Goal: Task Accomplishment & Management: Complete application form

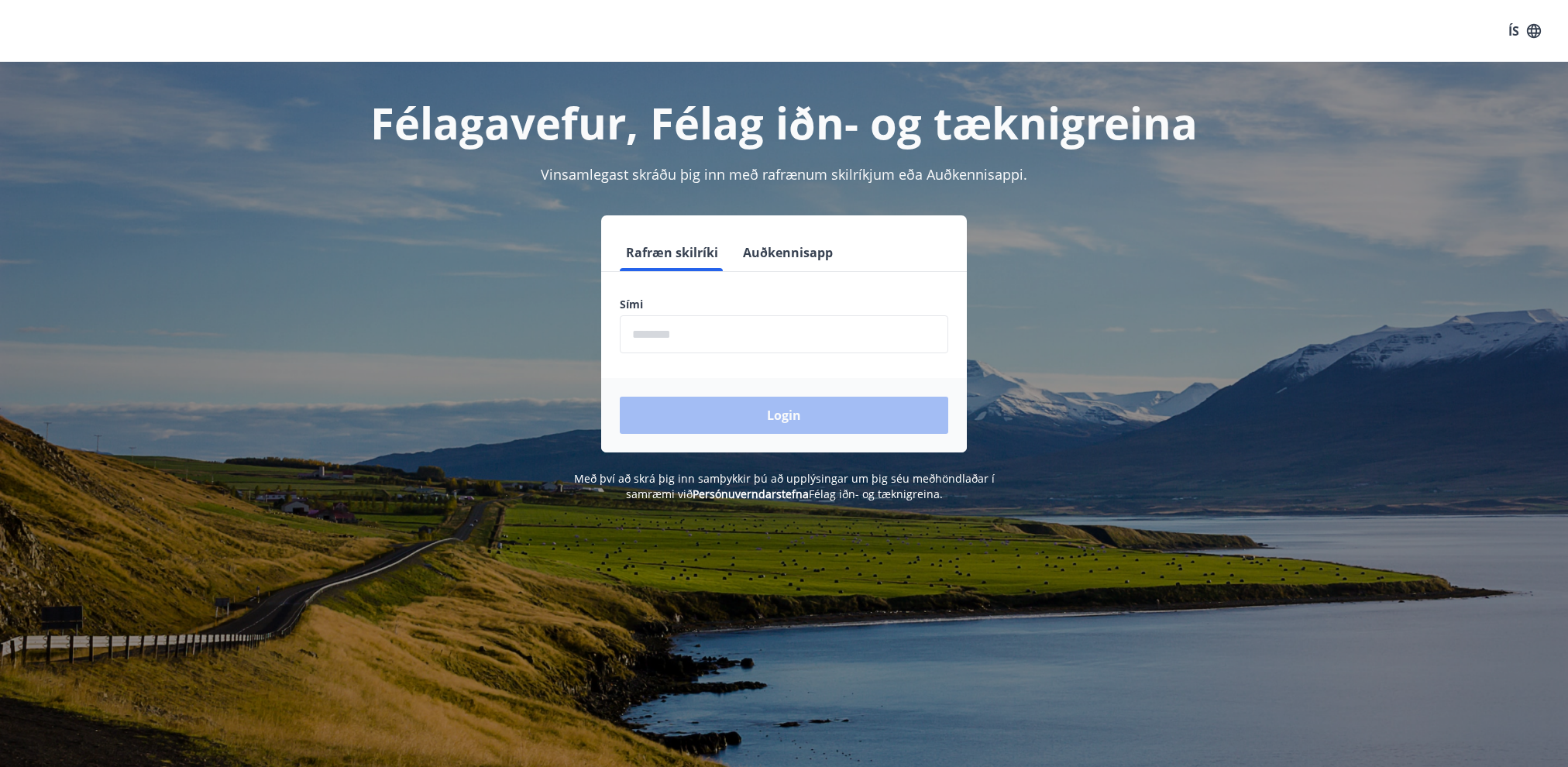
click at [735, 316] on input "phone" at bounding box center [784, 334] width 329 height 38
type input "********"
click at [728, 405] on button "Login" at bounding box center [784, 415] width 329 height 37
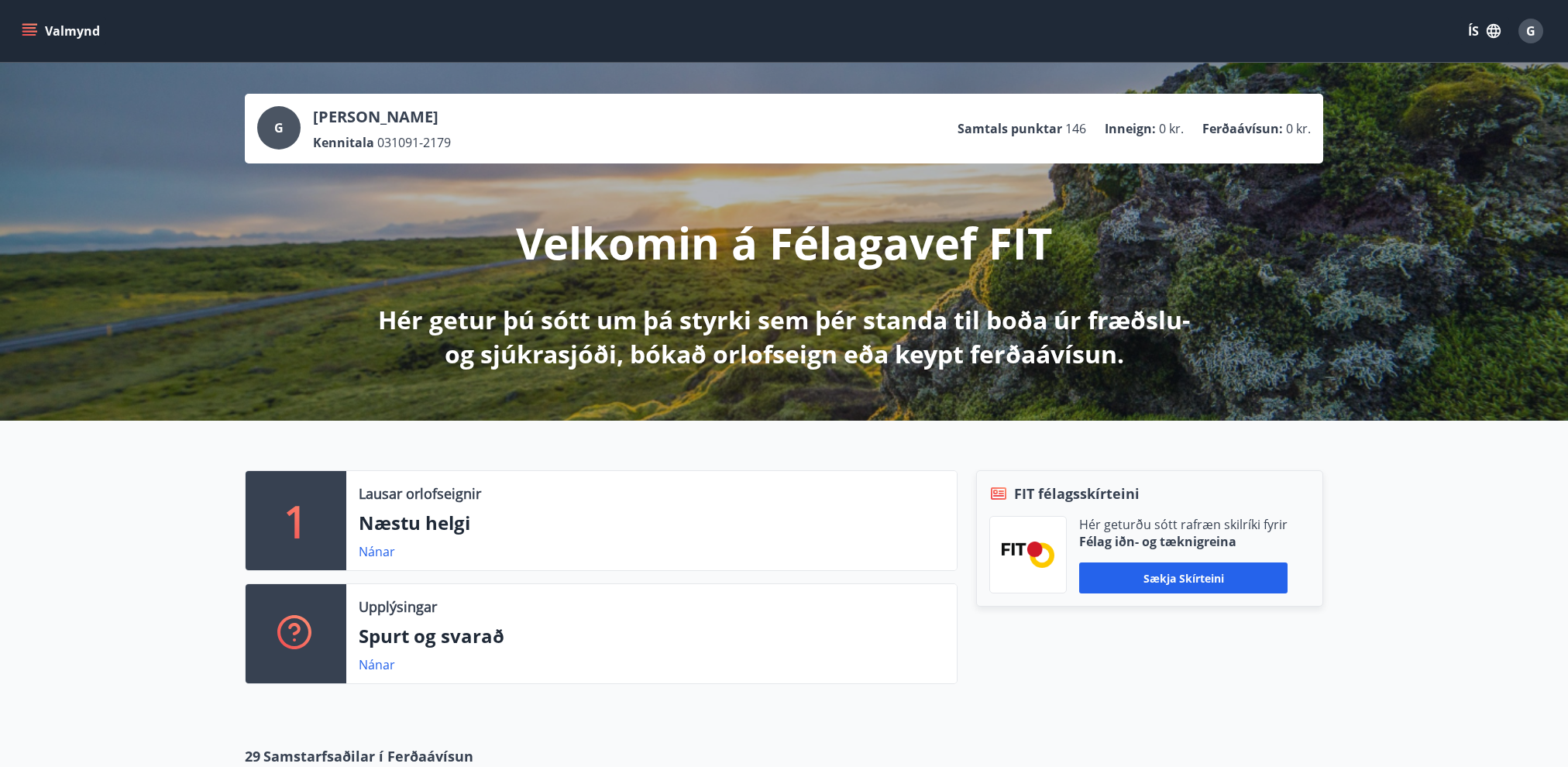
click at [449, 122] on p "[PERSON_NAME]" at bounding box center [381, 117] width 138 height 22
drag, startPoint x: 338, startPoint y: 117, endPoint x: 449, endPoint y: 73, distance: 119.4
click at [337, 117] on p "[PERSON_NAME]" at bounding box center [381, 117] width 138 height 22
click at [29, 32] on icon "menu" at bounding box center [29, 31] width 15 height 15
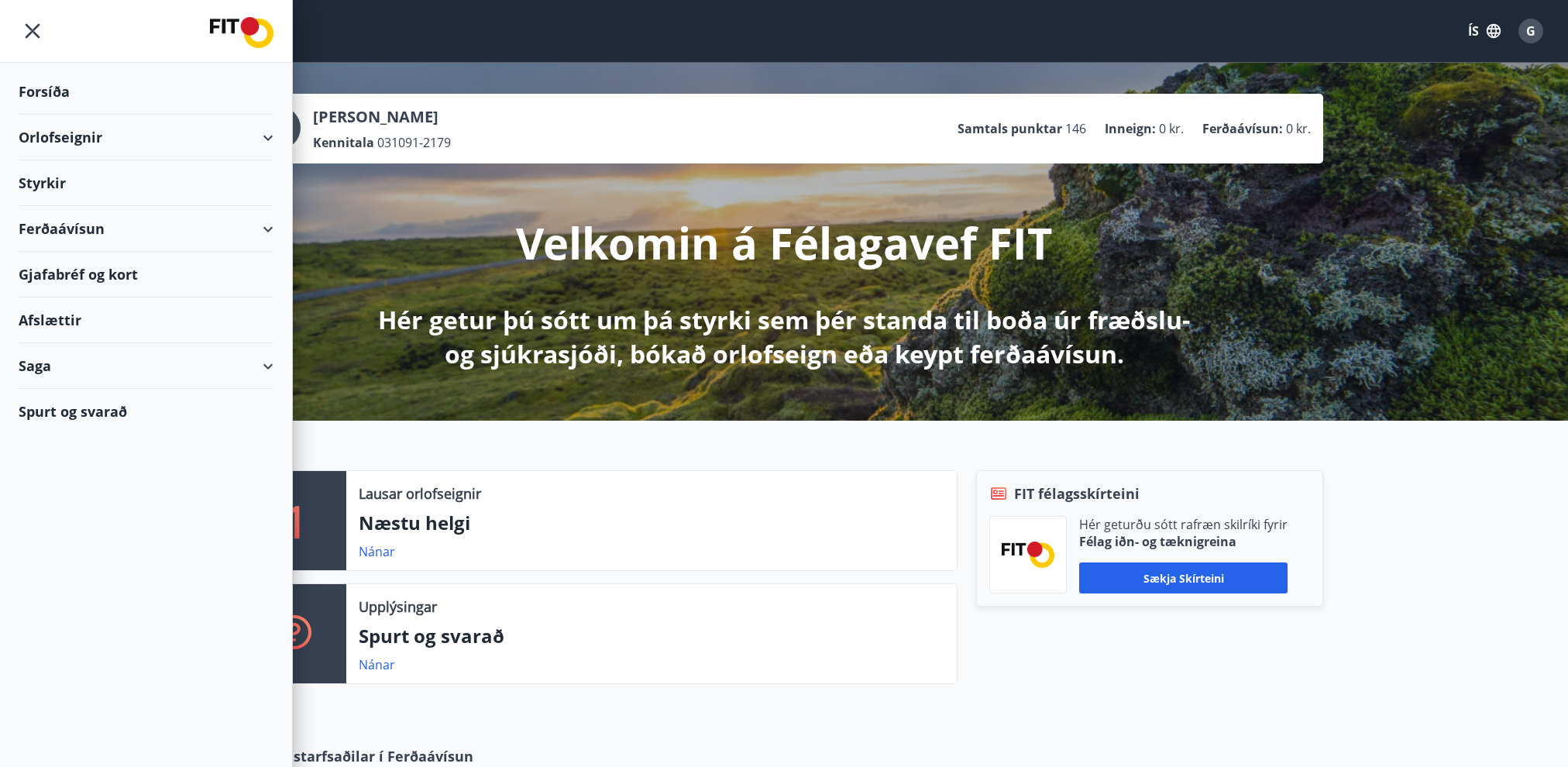
click at [88, 175] on div "Styrkir" at bounding box center [146, 183] width 255 height 46
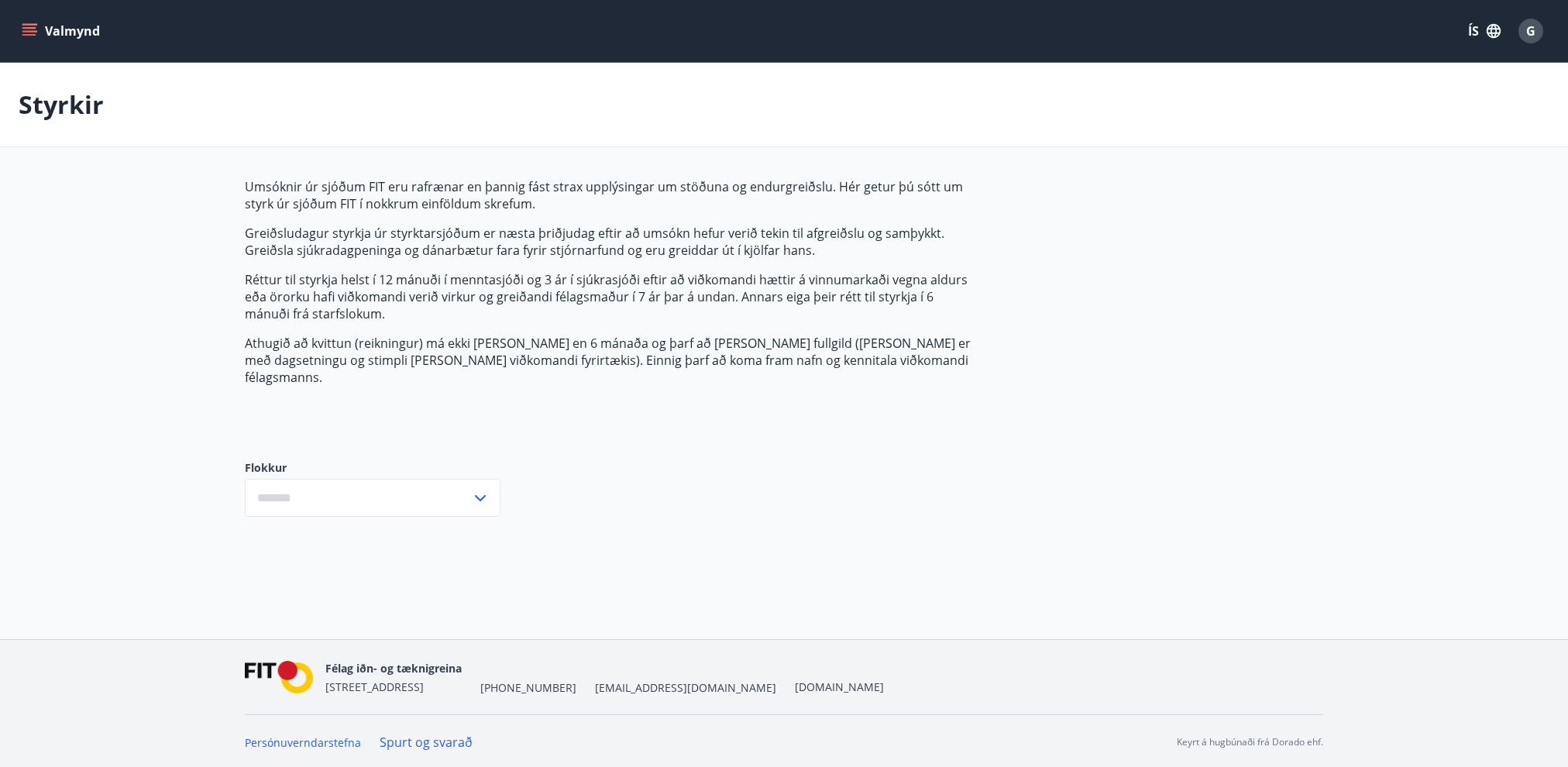
type input "***"
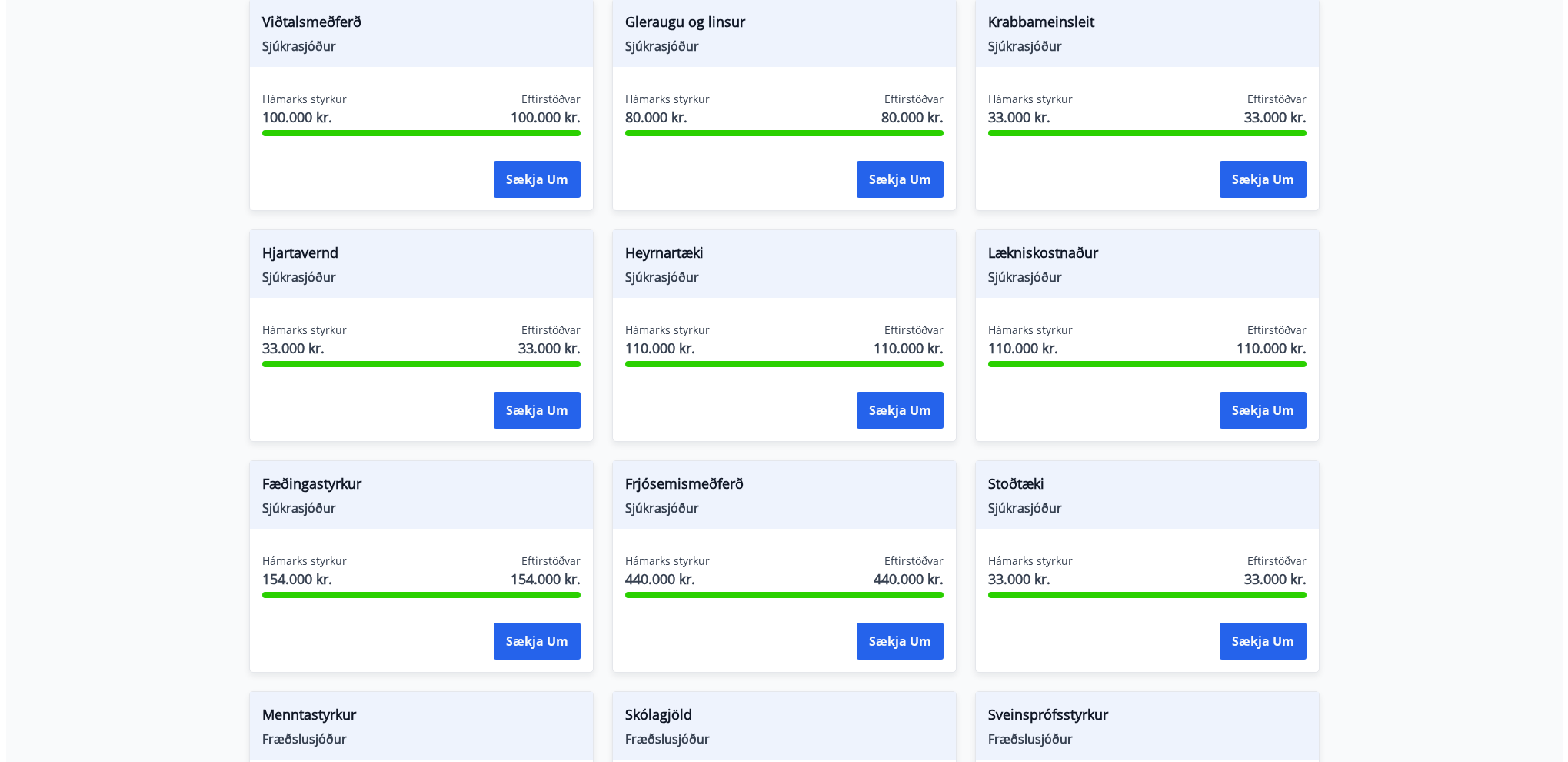
scroll to position [846, 0]
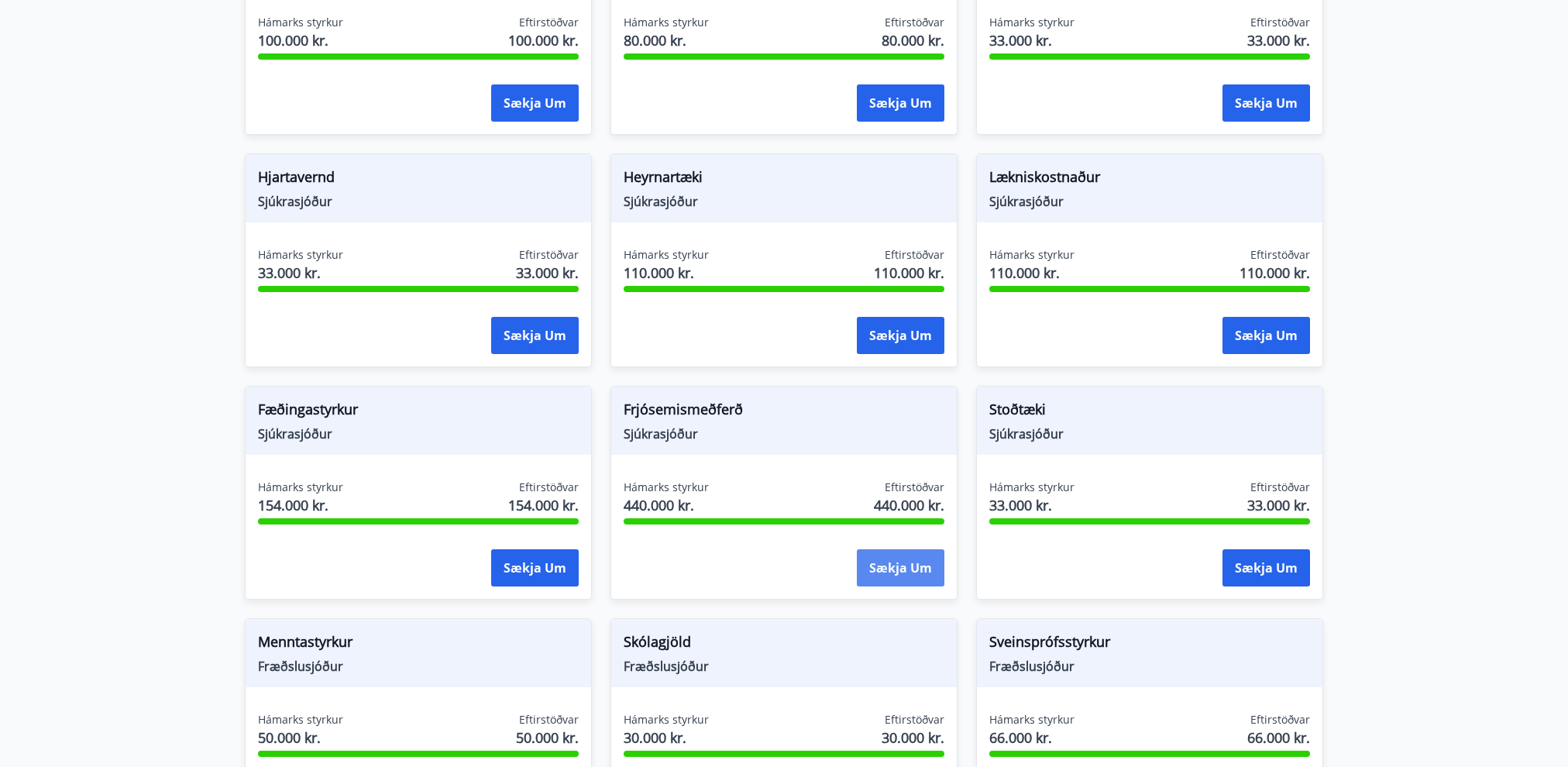
click at [883, 549] on button "Sækja um" at bounding box center [900, 567] width 88 height 37
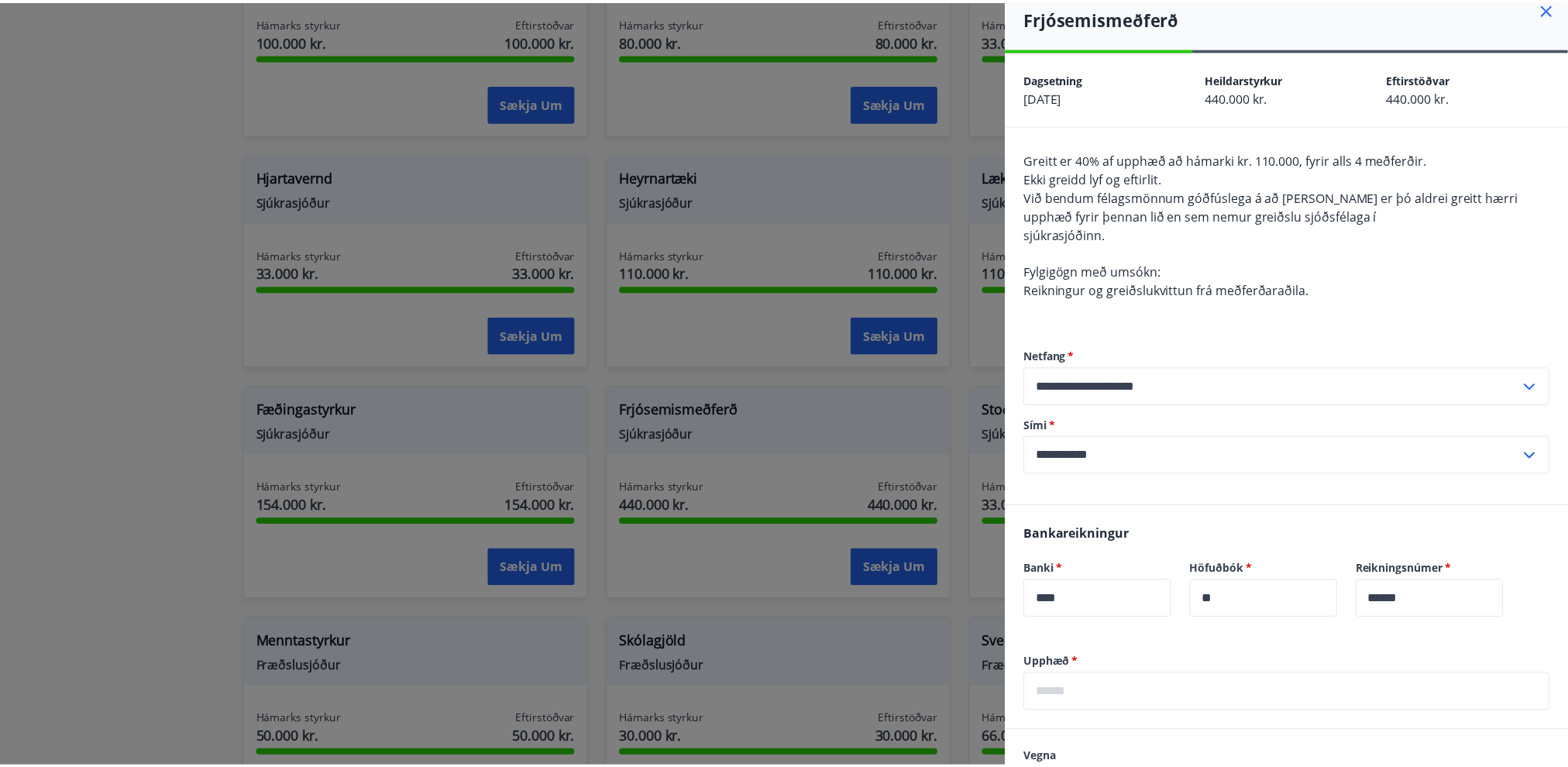
scroll to position [0, 0]
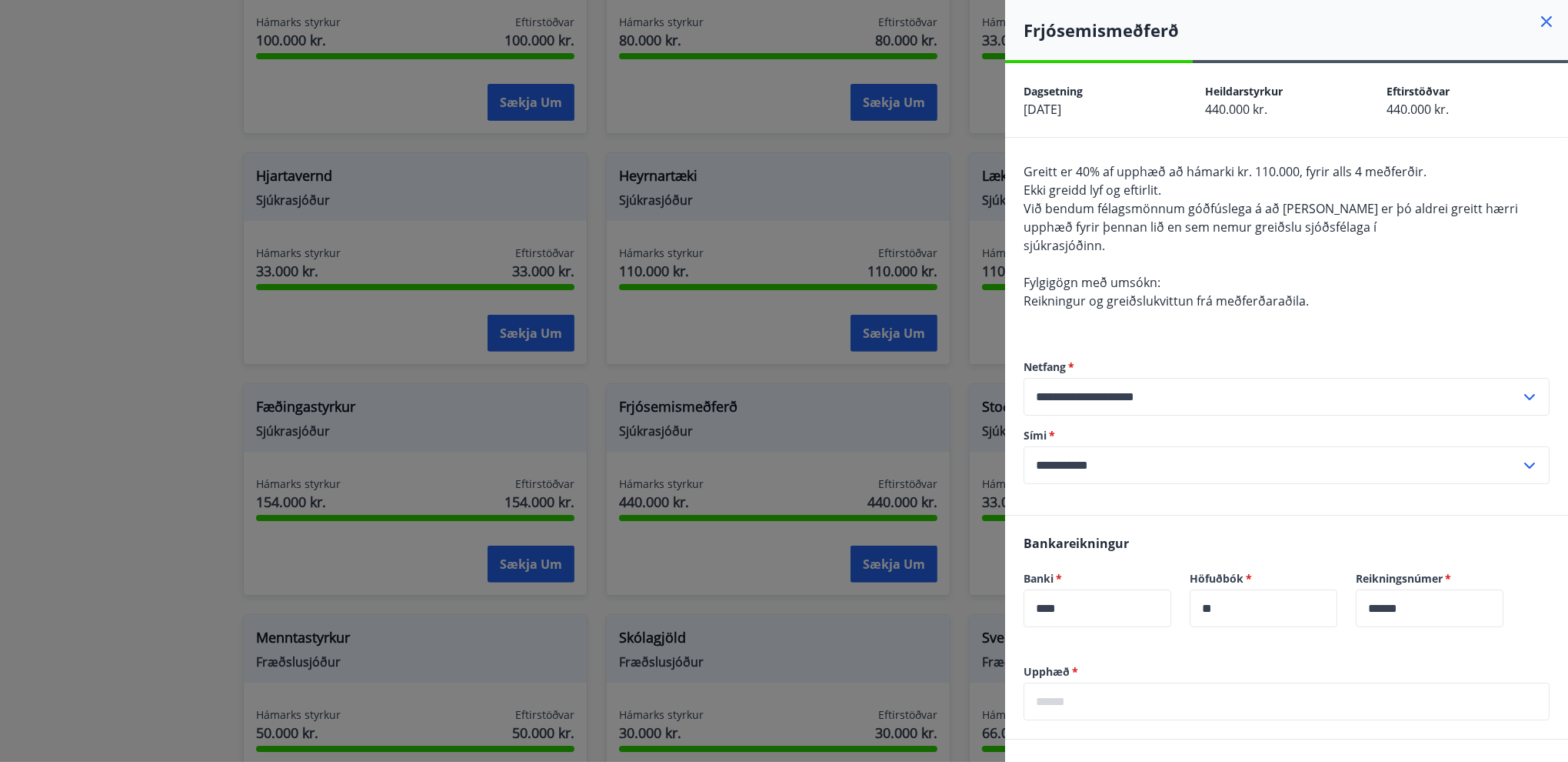
click at [1541, 19] on icon at bounding box center [1546, 22] width 11 height 11
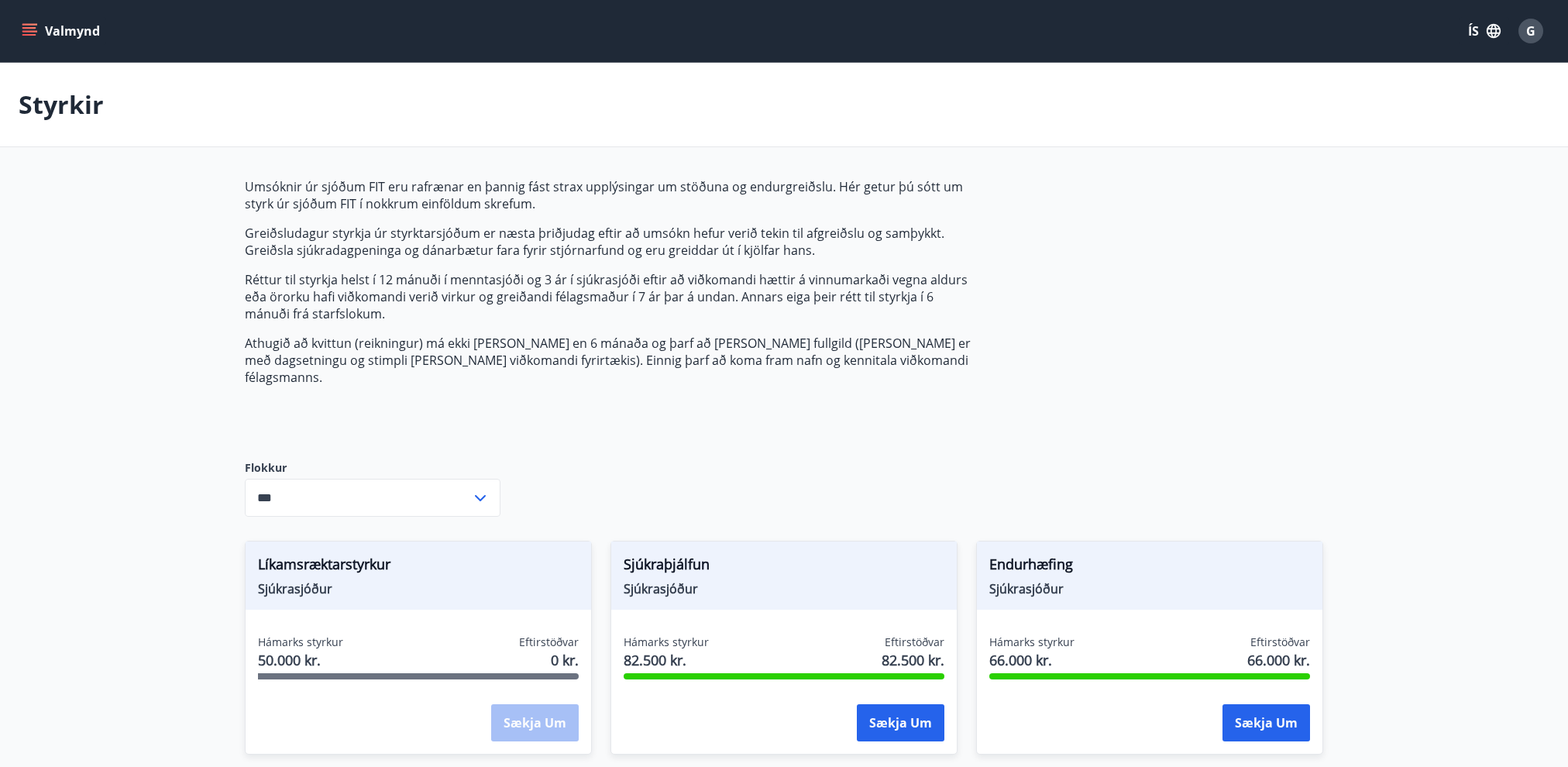
click at [14, 39] on div "Valmynd ÍS G" at bounding box center [784, 31] width 1568 height 62
click at [35, 27] on icon "menu" at bounding box center [29, 28] width 14 height 2
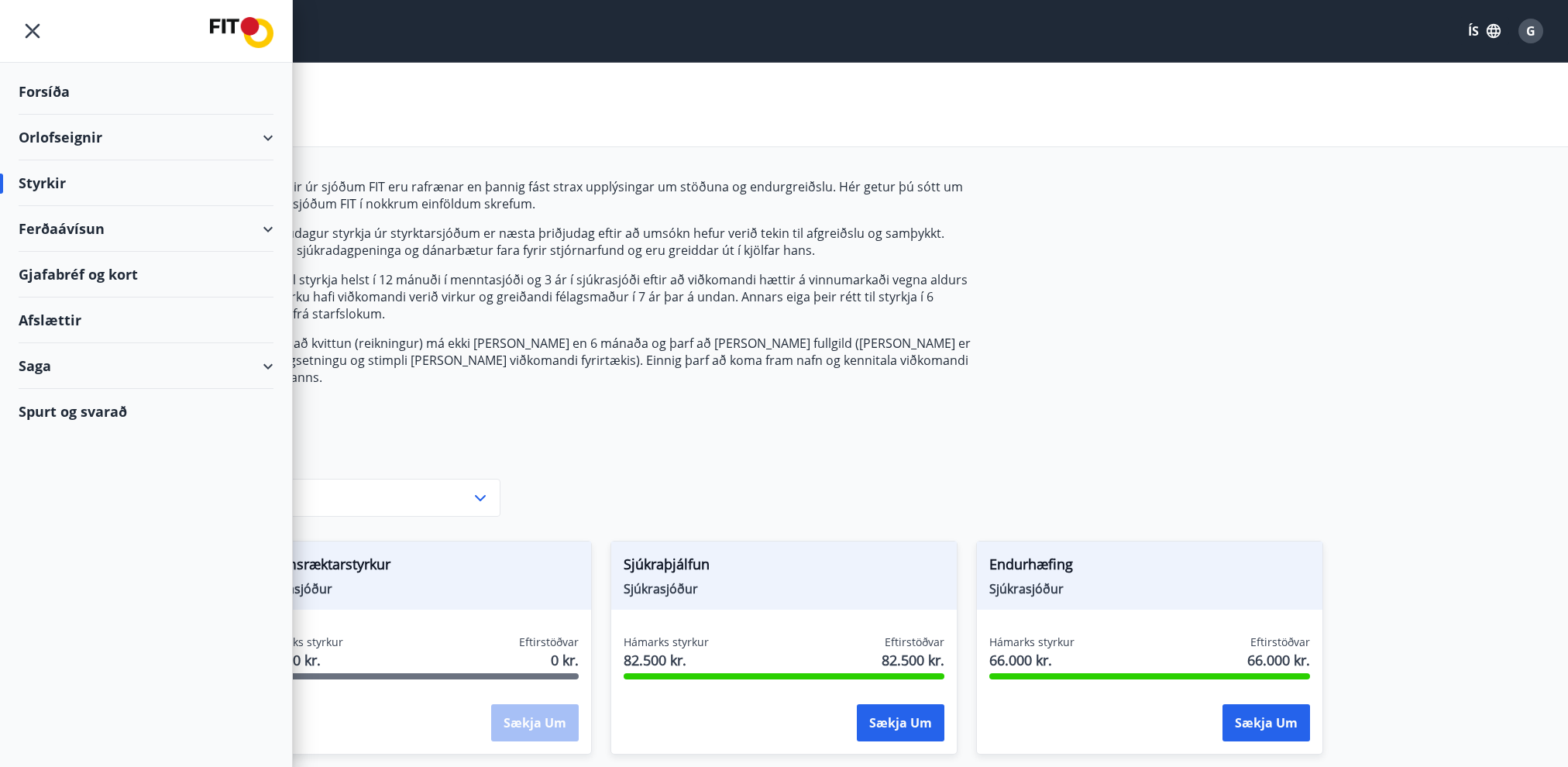
click at [117, 226] on div "Ferðaávísun" at bounding box center [146, 229] width 255 height 46
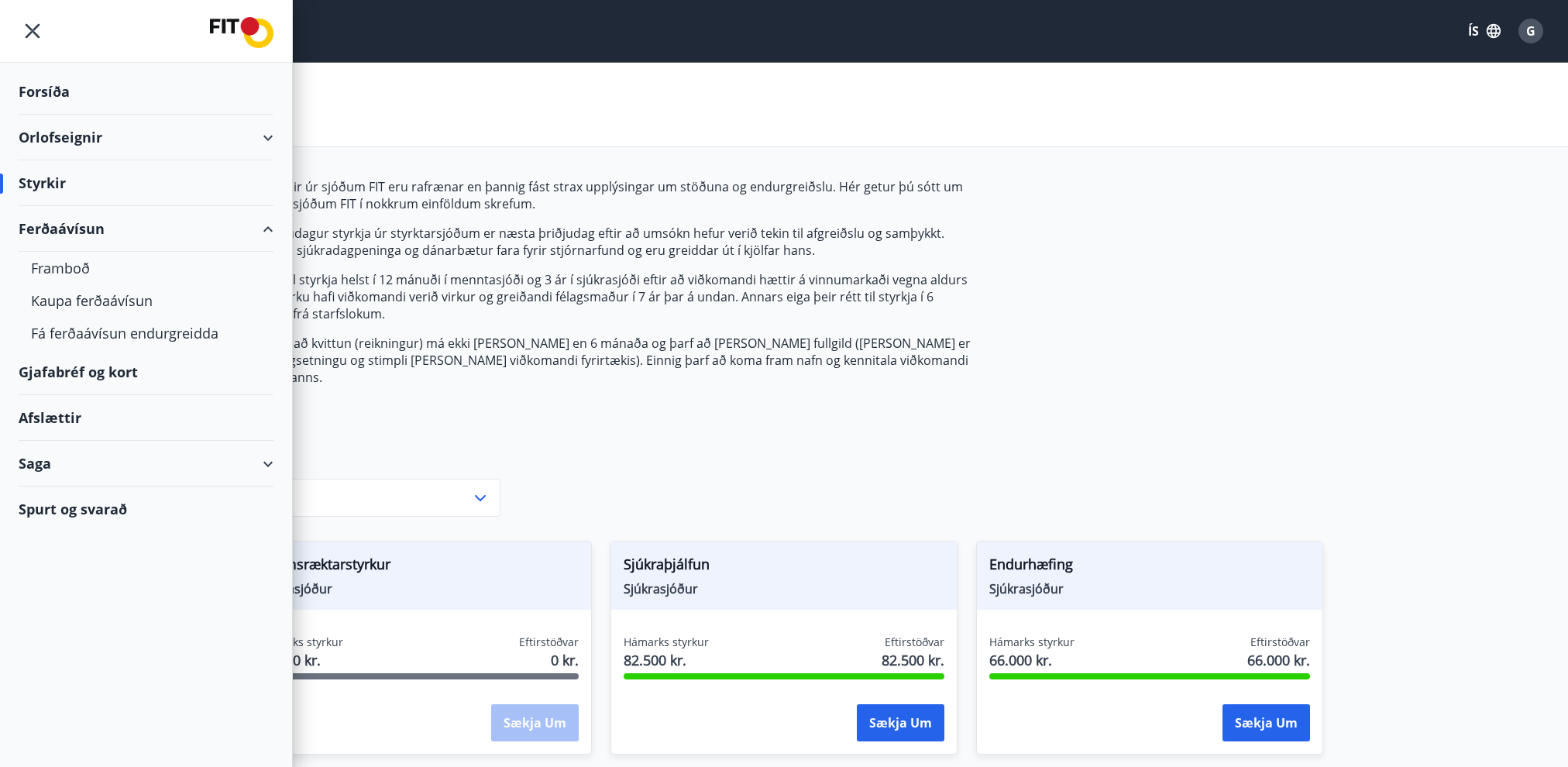
click at [117, 225] on div "Ferðaávísun" at bounding box center [146, 229] width 255 height 46
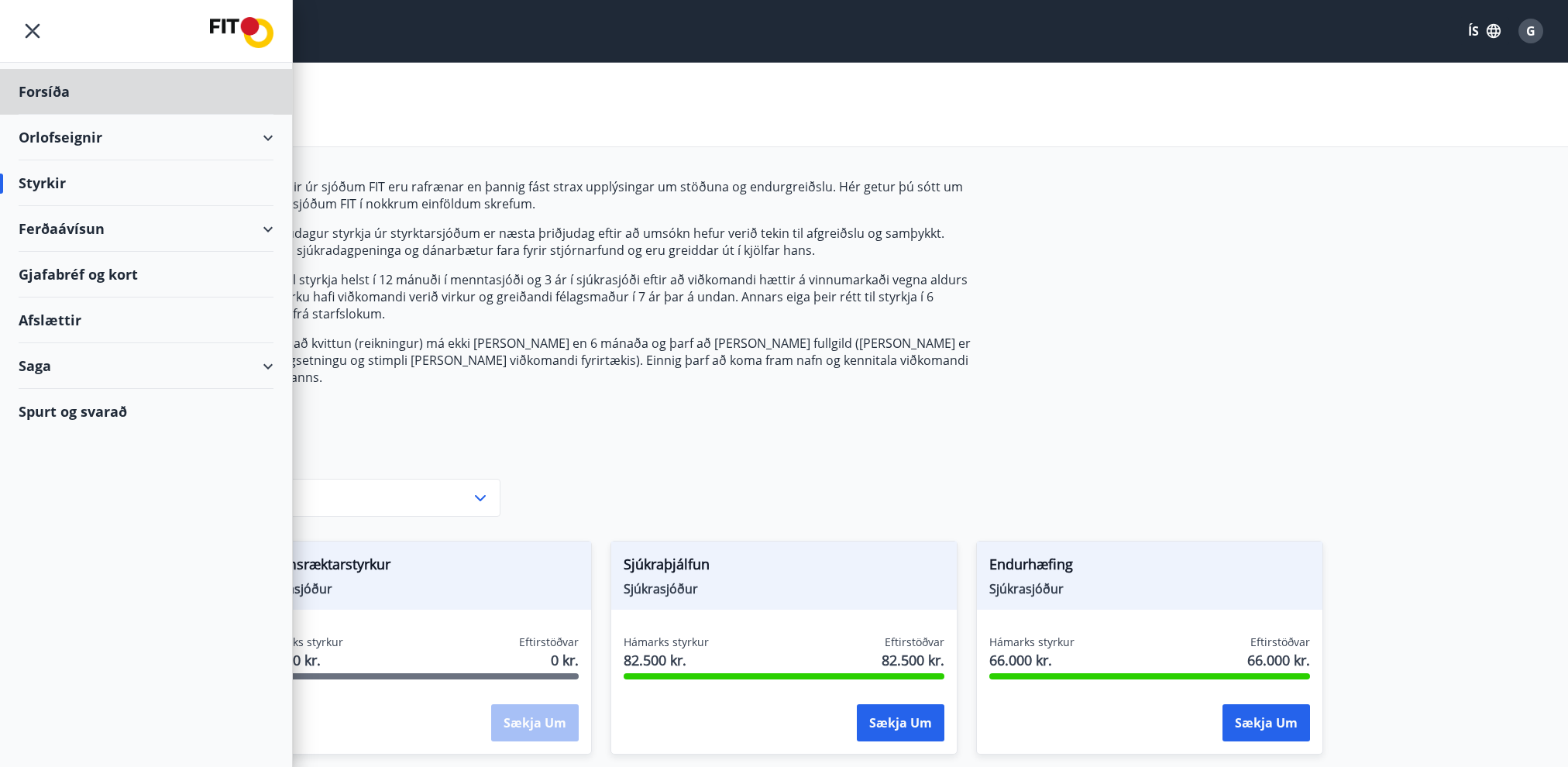
click at [48, 170] on div "Styrkir" at bounding box center [146, 183] width 255 height 46
click at [42, 179] on div "Styrkir" at bounding box center [146, 183] width 255 height 46
